Goal: Communication & Community: Answer question/provide support

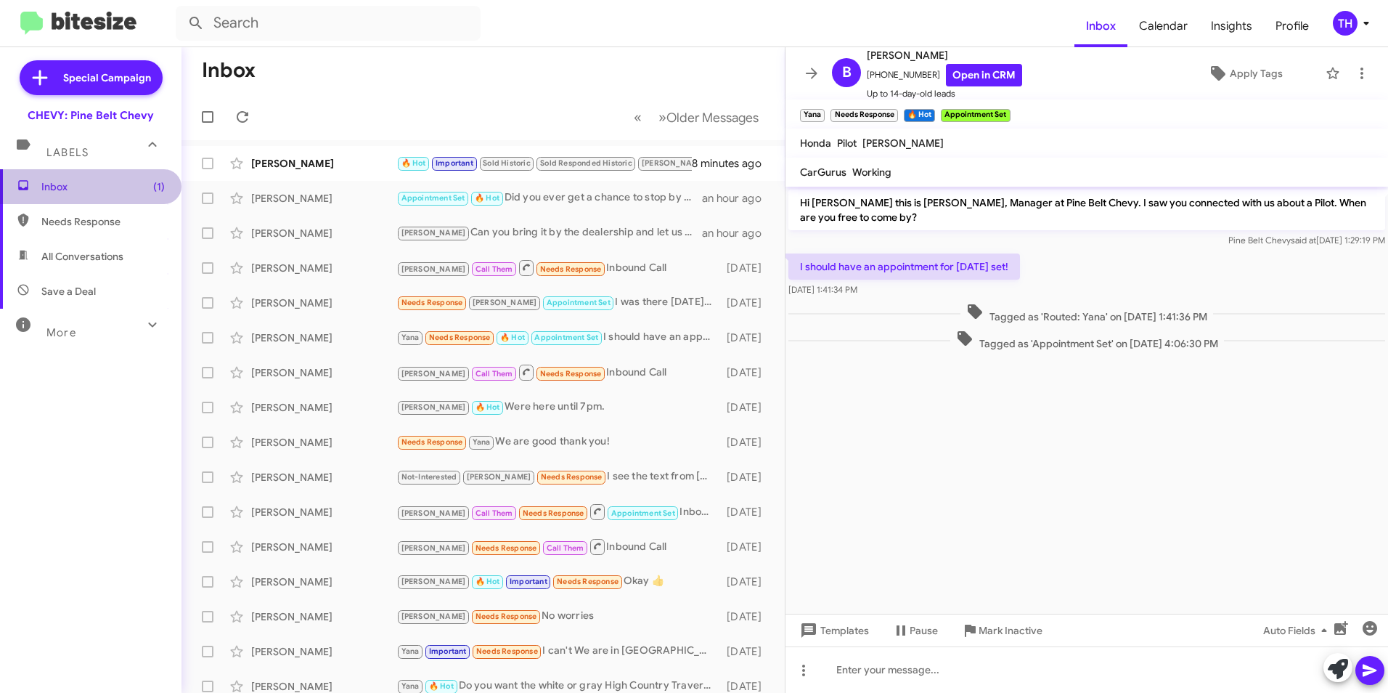
click at [122, 193] on span "Inbox (1)" at bounding box center [102, 186] width 123 height 15
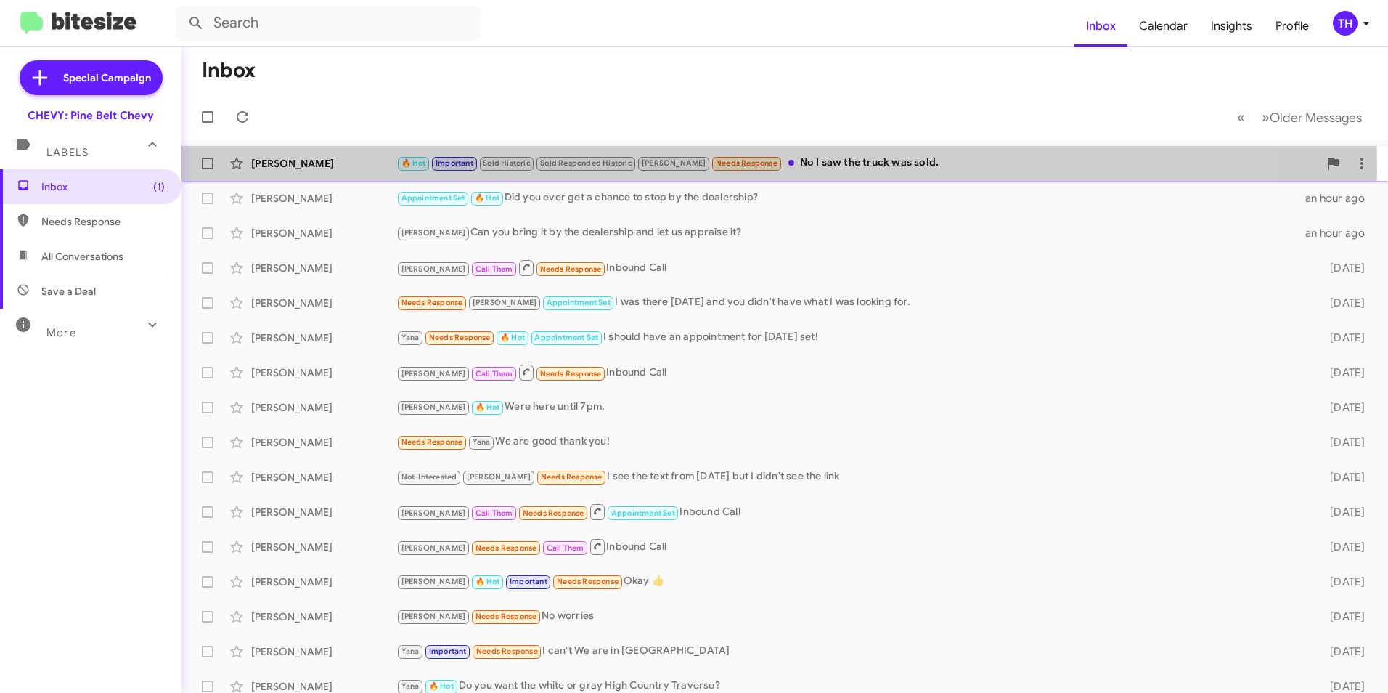
click at [312, 168] on div "[PERSON_NAME]" at bounding box center [323, 163] width 145 height 15
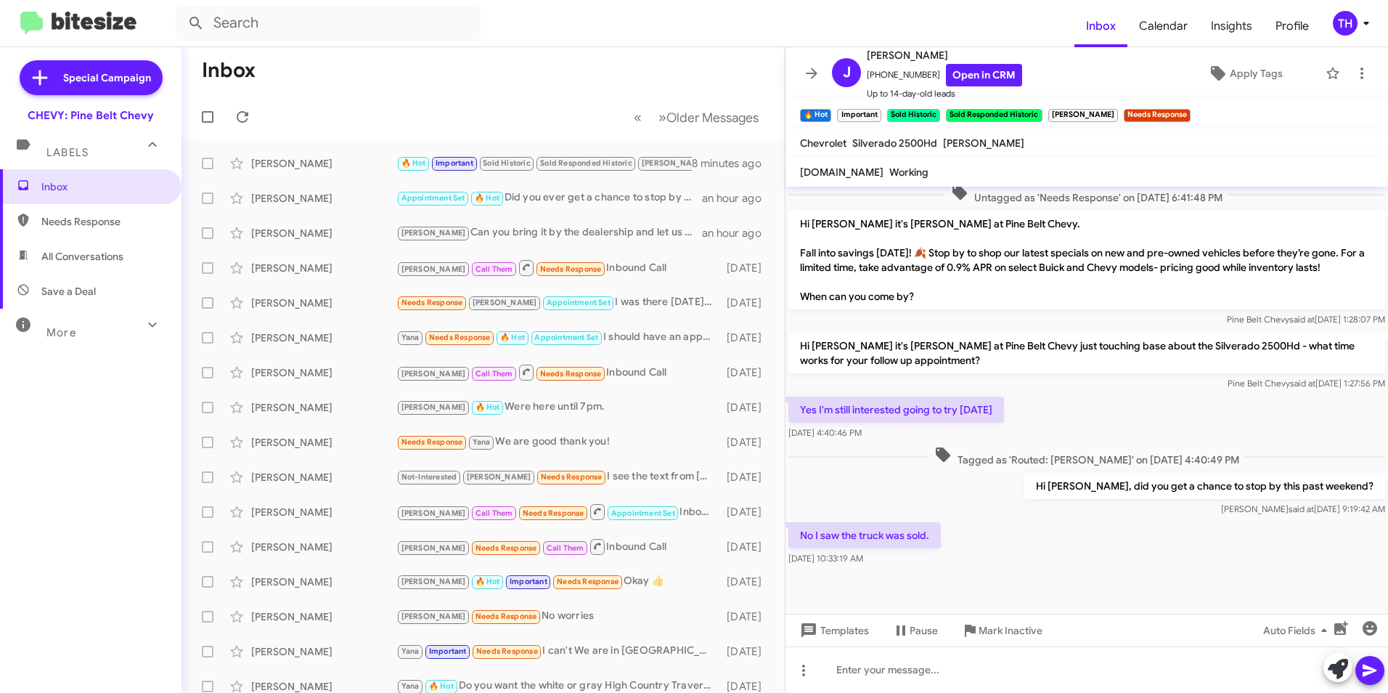
scroll to position [595, 0]
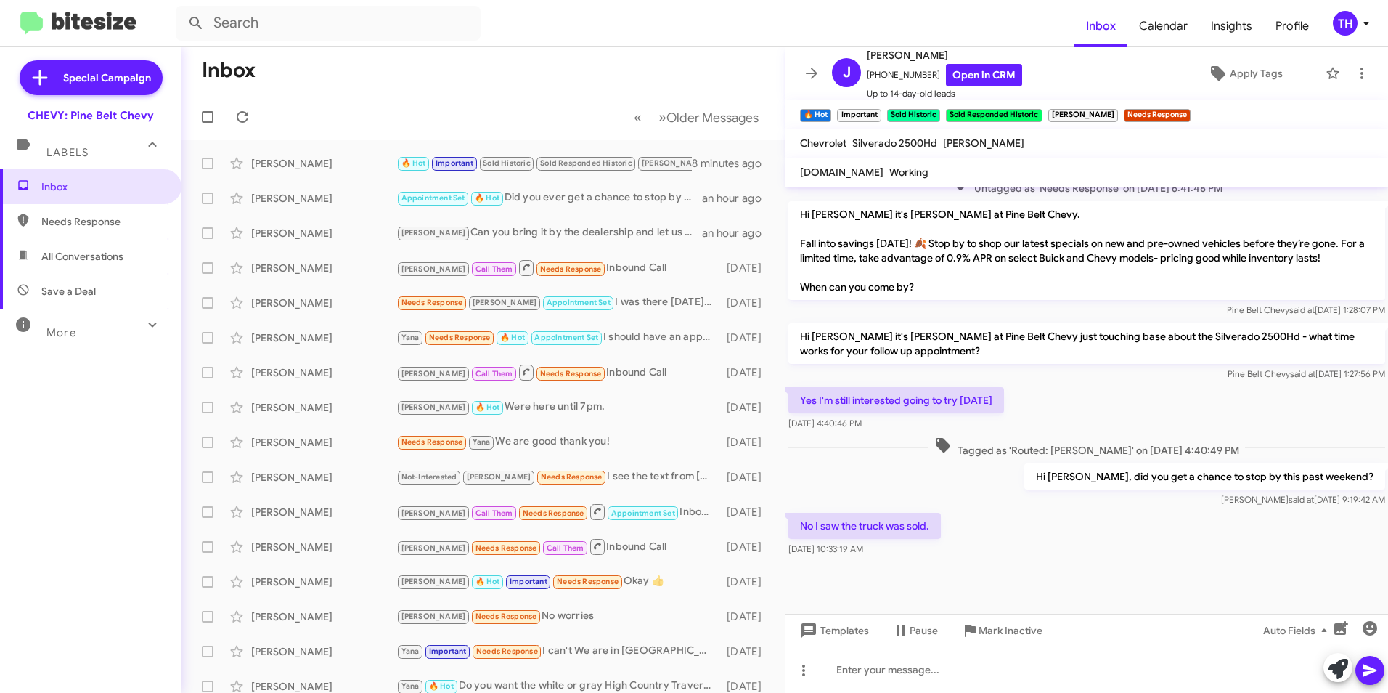
click at [1013, 520] on div "No I saw the truck was sold. Sep 29, 2025, 10:33:19 AM" at bounding box center [1087, 534] width 603 height 49
click at [942, 510] on div "No I saw the truck was sold. Sep 29, 2025, 10:33:19 AM" at bounding box center [1087, 534] width 603 height 49
click at [821, 497] on div "Hi John, did you get a chance to stop by this past weekend? Trina said at Sep 2…" at bounding box center [1087, 484] width 603 height 49
